Goal: Transaction & Acquisition: Subscribe to service/newsletter

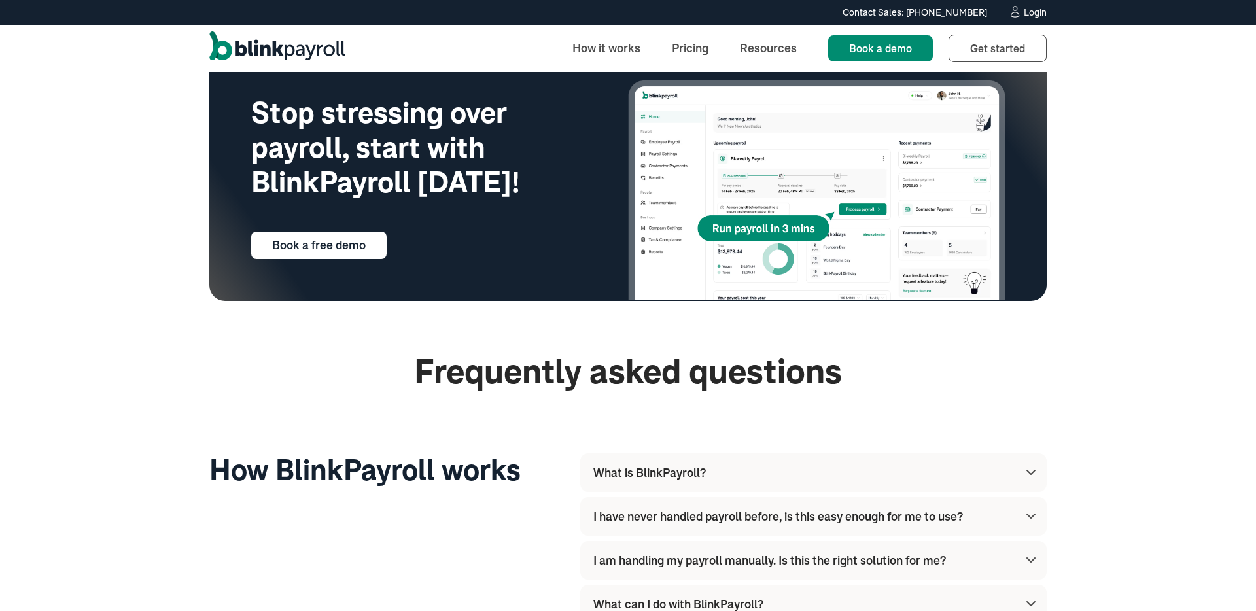
scroll to position [3146, 0]
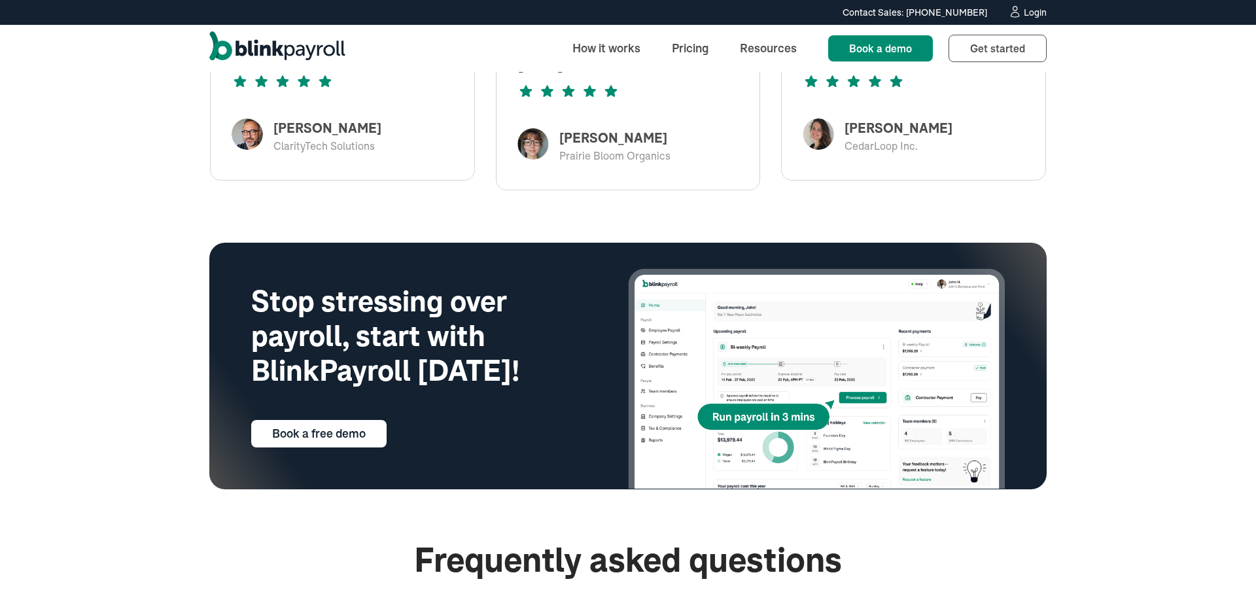
click at [703, 399] on img at bounding box center [816, 378] width 377 height 219
click at [732, 419] on img at bounding box center [816, 378] width 377 height 219
click at [330, 429] on link "Book a free demo" at bounding box center [318, 433] width 135 height 27
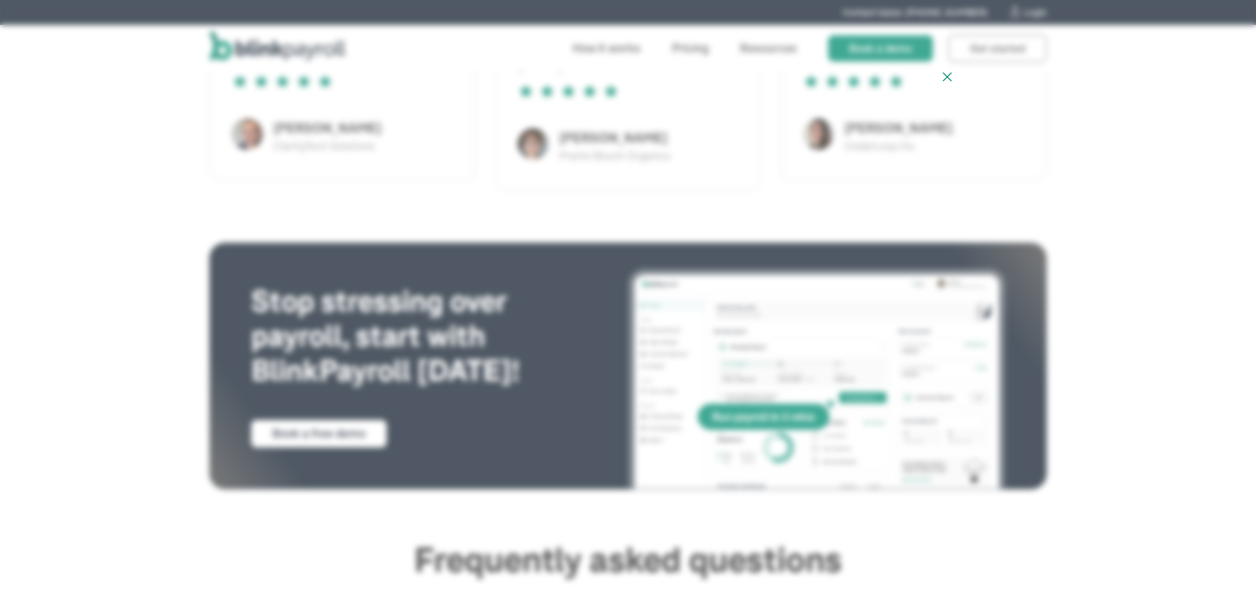
click at [947, 71] on icon at bounding box center [948, 77] width 16 height 16
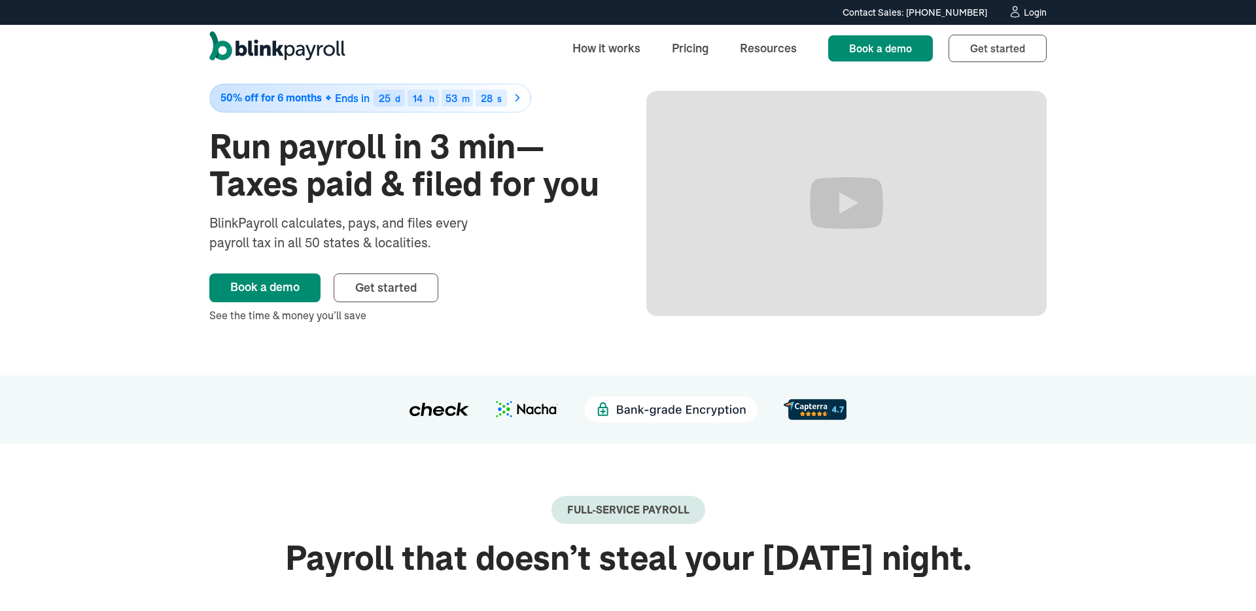
scroll to position [0, 0]
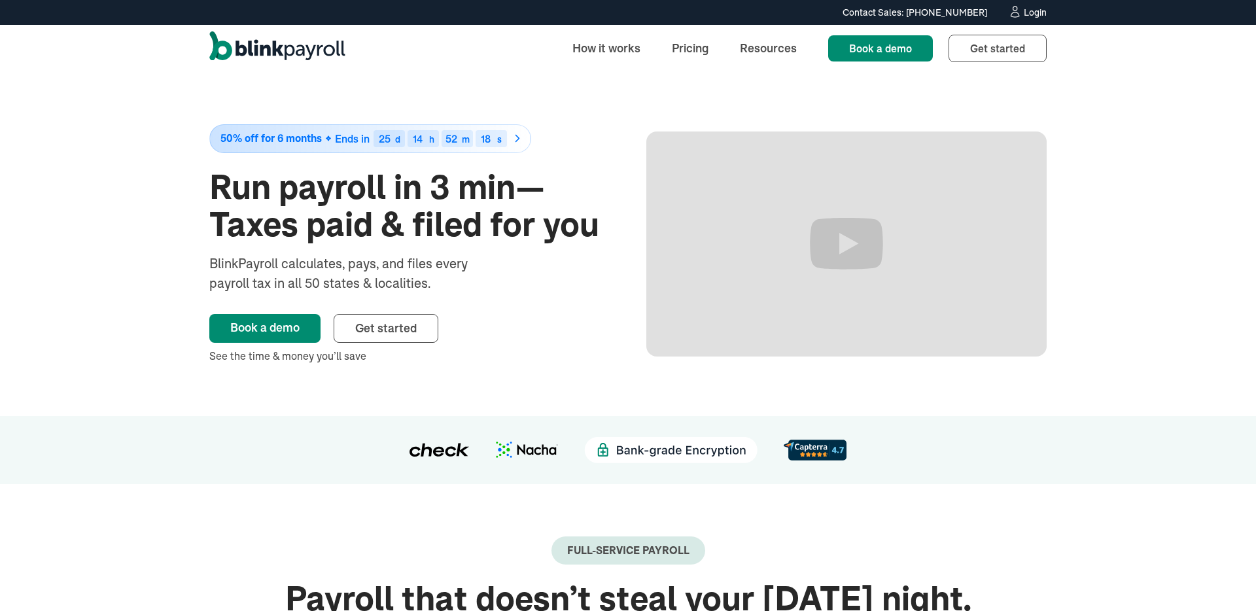
click at [514, 101] on div "50% off for 6 months Ends in 25 d 14 h 52 m 18 s Run payroll in 3 min—Taxes pai…" at bounding box center [628, 244] width 838 height 344
click at [300, 335] on link "Book a demo" at bounding box center [264, 328] width 111 height 29
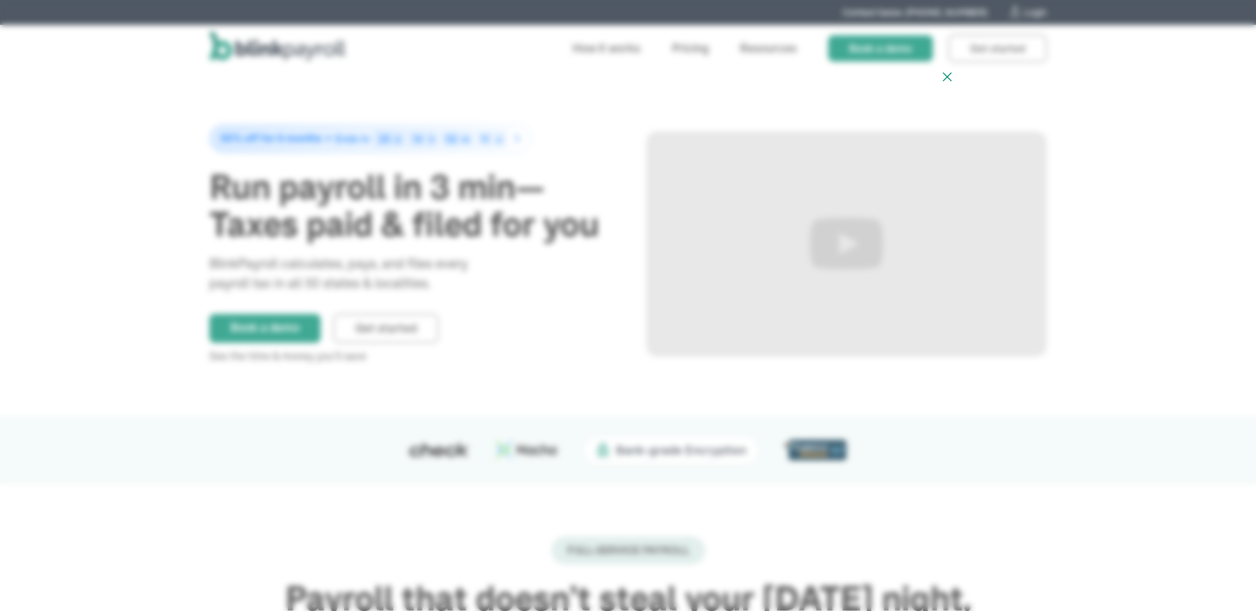
click at [933, 79] on div at bounding box center [628, 305] width 670 height 489
click at [945, 75] on icon at bounding box center [948, 77] width 16 height 16
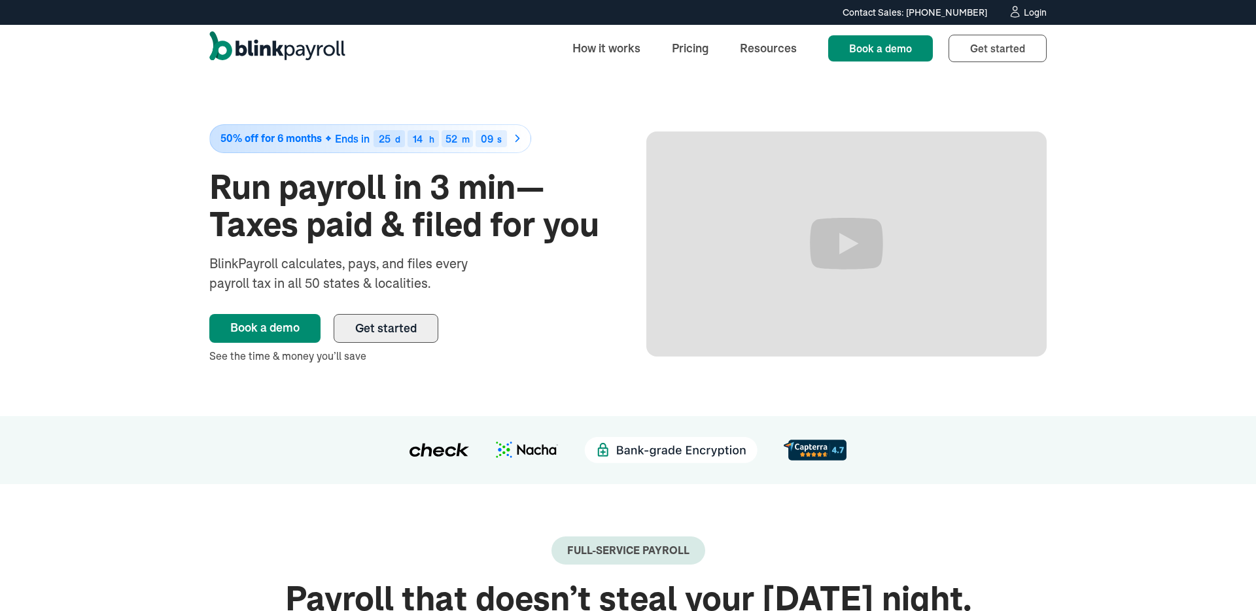
click at [386, 320] on link "Get started" at bounding box center [386, 328] width 105 height 29
